Goal: Find contact information: Find contact information

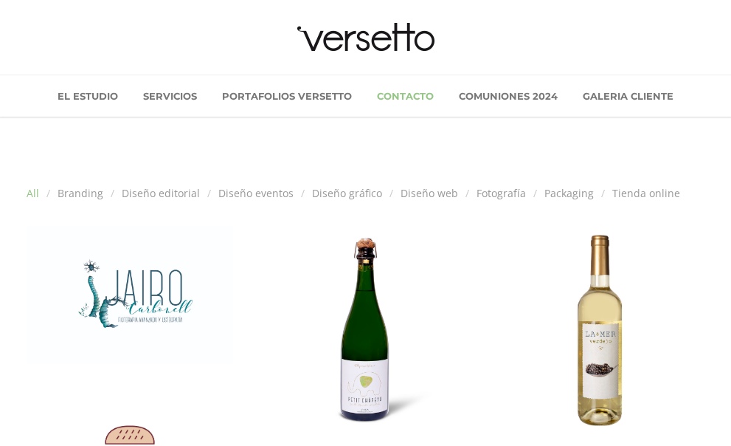
click at [393, 93] on link "Contacto" at bounding box center [405, 95] width 79 height 41
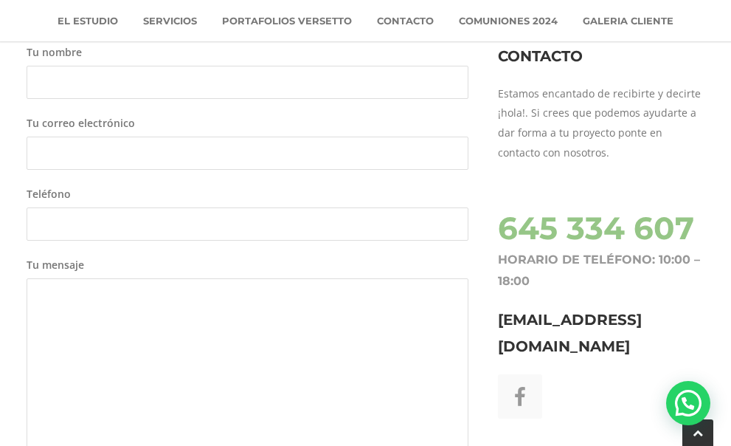
scroll to position [477, 0]
click at [530, 319] on h3 "[EMAIL_ADDRESS][DOMAIN_NAME]" at bounding box center [601, 333] width 207 height 53
click at [530, 319] on h3 "info@versetto.es" at bounding box center [601, 333] width 207 height 53
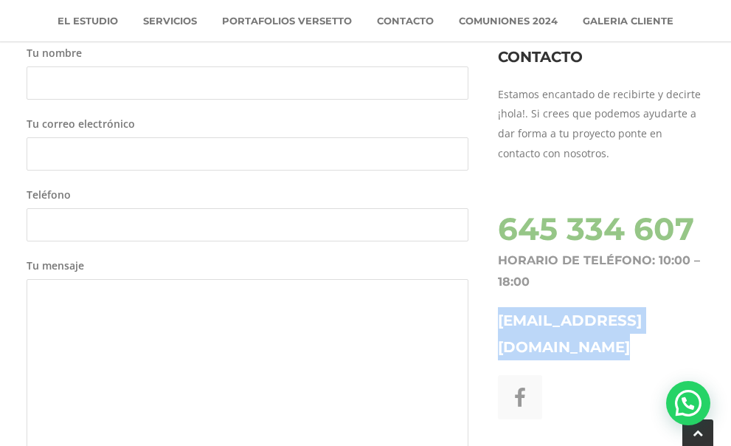
click at [530, 319] on h3 "info@versetto.es" at bounding box center [601, 333] width 207 height 53
copy div "info@versetto.es"
